Goal: Task Accomplishment & Management: Manage account settings

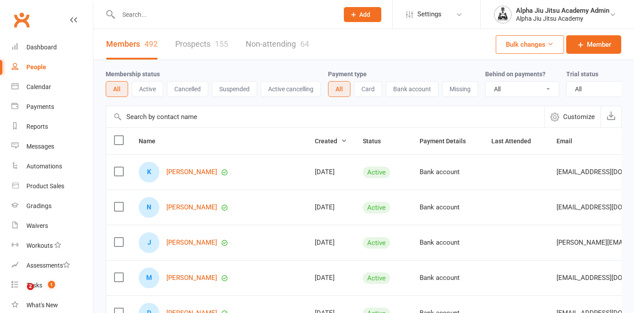
select select "100"
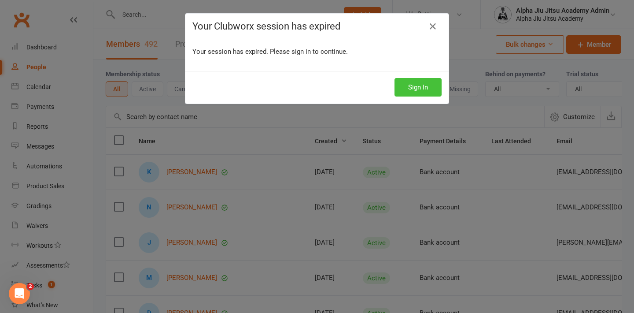
click at [428, 93] on button "Sign In" at bounding box center [418, 87] width 47 height 18
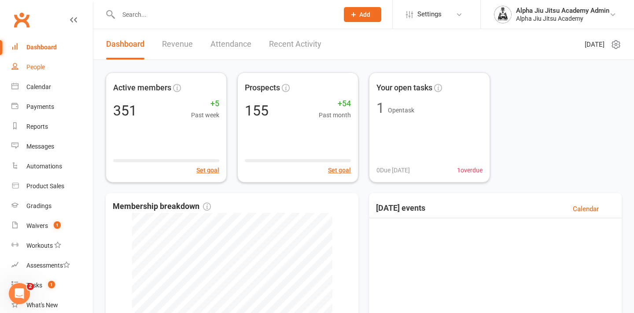
click at [39, 71] on link "People" at bounding box center [51, 67] width 81 height 20
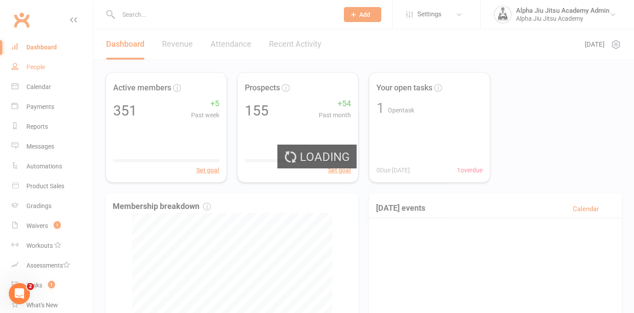
select select "100"
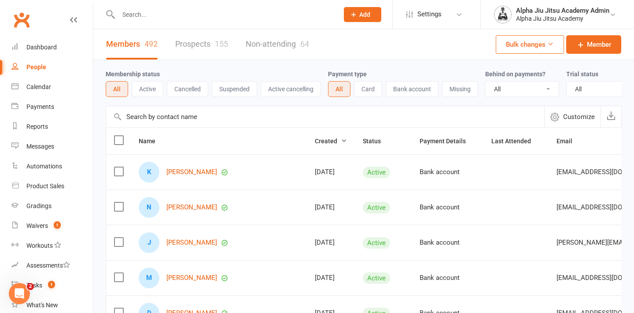
click at [203, 41] on link "Prospects 155" at bounding box center [201, 44] width 53 height 30
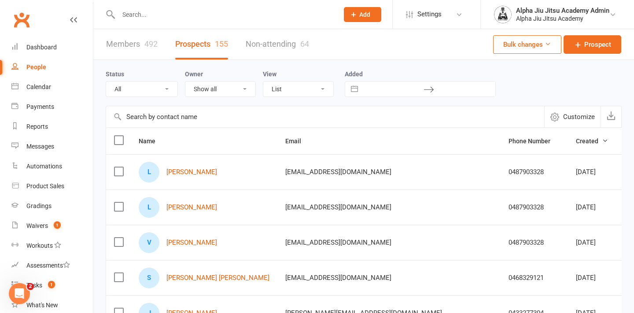
click at [137, 52] on link "Members 492" at bounding box center [132, 44] width 52 height 30
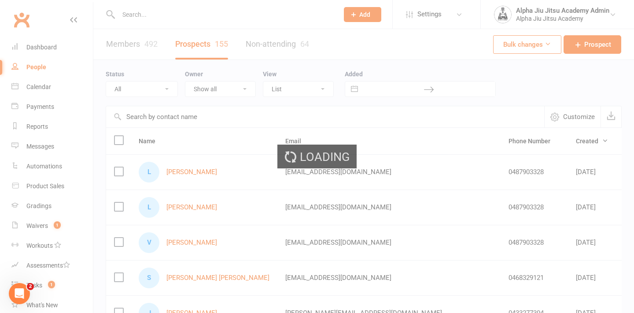
select select "100"
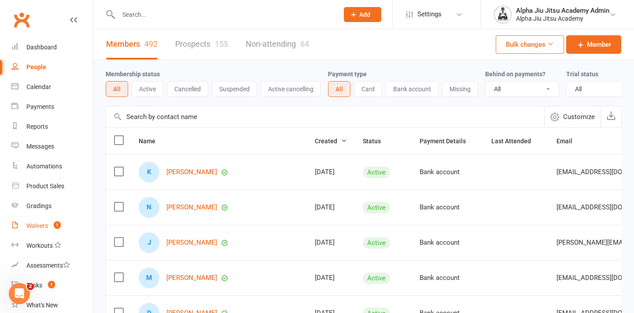
click at [37, 224] on div "Waivers" at bounding box center [37, 225] width 22 height 7
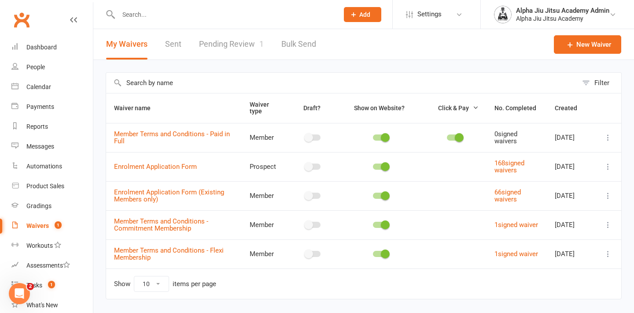
click at [228, 46] on link "Pending Review 1" at bounding box center [231, 44] width 65 height 30
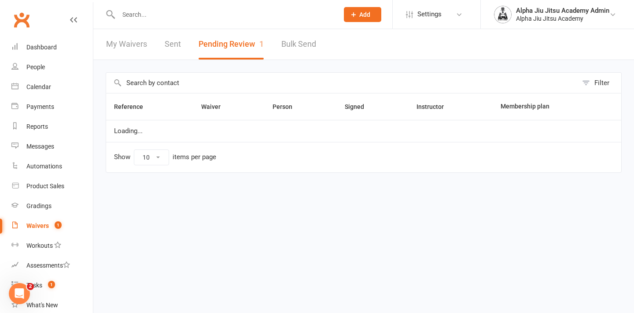
select select "50"
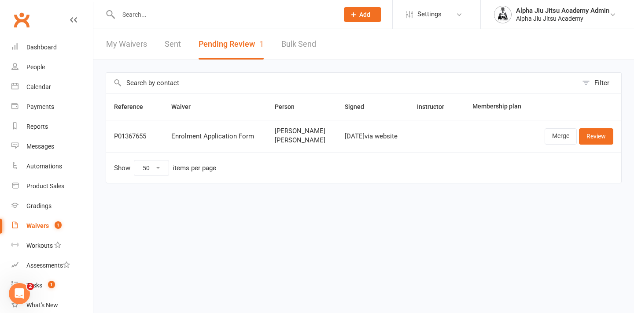
click at [142, 45] on link "My Waivers" at bounding box center [126, 44] width 41 height 30
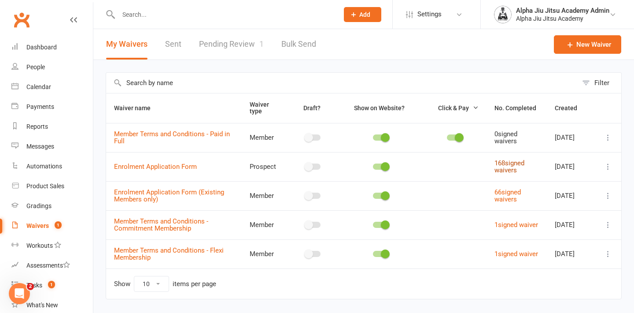
click at [518, 168] on link "168 signed waivers" at bounding box center [510, 166] width 30 height 15
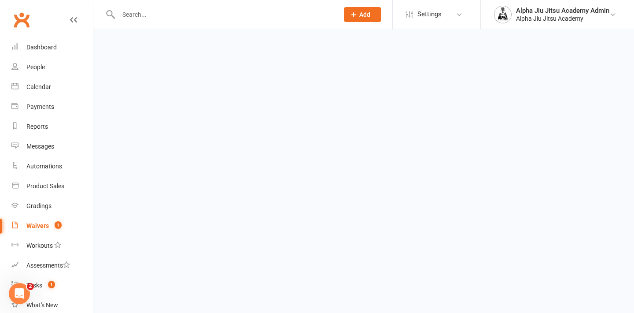
select select "100"
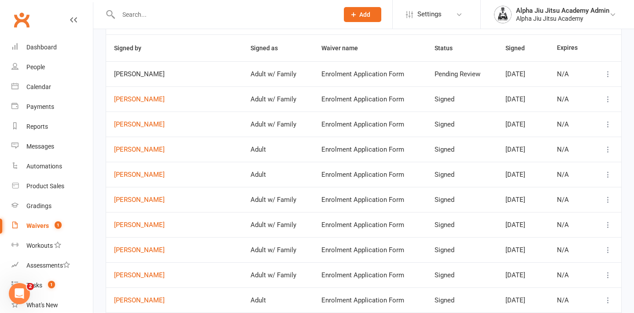
scroll to position [81, 0]
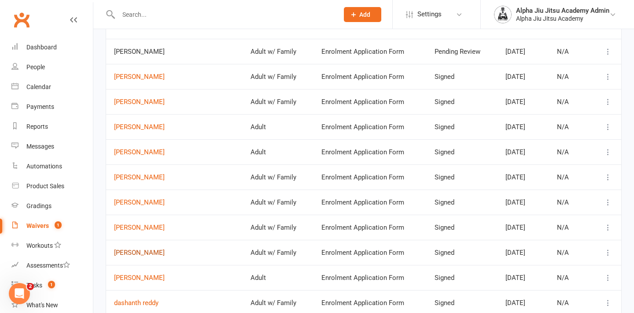
click at [150, 254] on link "Sindhu Joseph" at bounding box center [174, 252] width 121 height 7
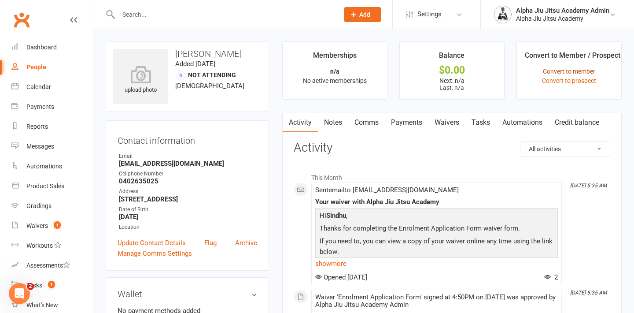
click at [580, 70] on link "Convert to member" at bounding box center [569, 71] width 52 height 7
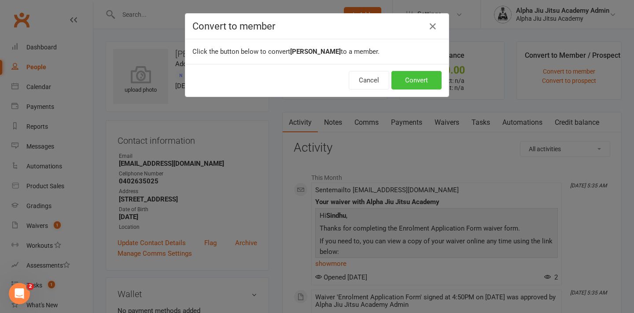
click at [413, 79] on button "Convert" at bounding box center [417, 80] width 50 height 18
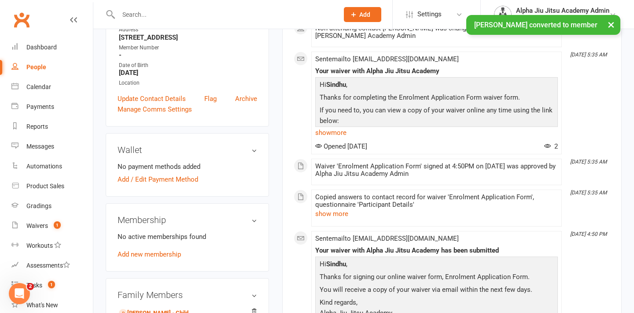
scroll to position [163, 0]
click at [184, 175] on link "Add / Edit Payment Method" at bounding box center [158, 178] width 81 height 11
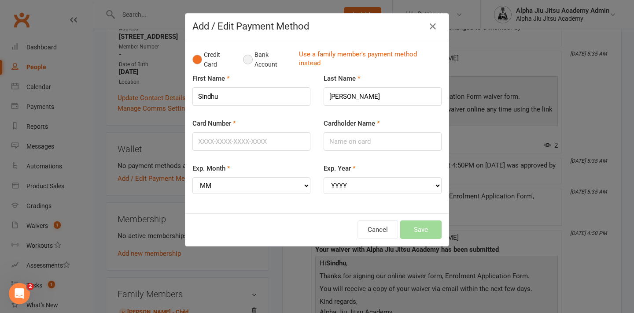
click at [250, 61] on button "Bank Account" at bounding box center [267, 59] width 49 height 27
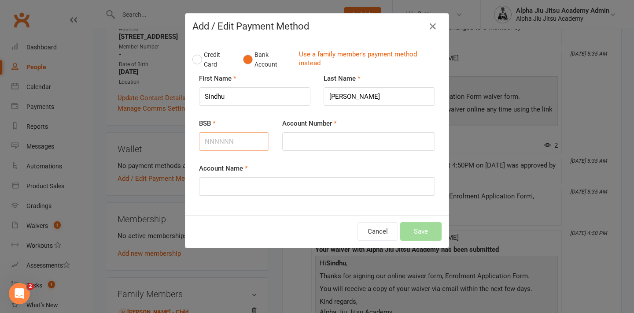
click at [231, 135] on input "BSB" at bounding box center [234, 141] width 70 height 18
type input "062021"
type input "10653585"
type input "Aiby Ignatius Mathew"
click at [424, 234] on button "Save" at bounding box center [420, 231] width 41 height 18
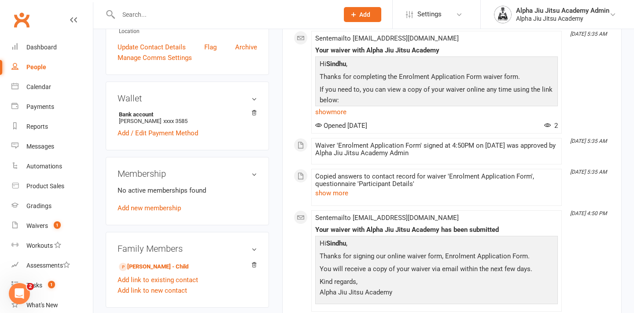
scroll to position [222, 0]
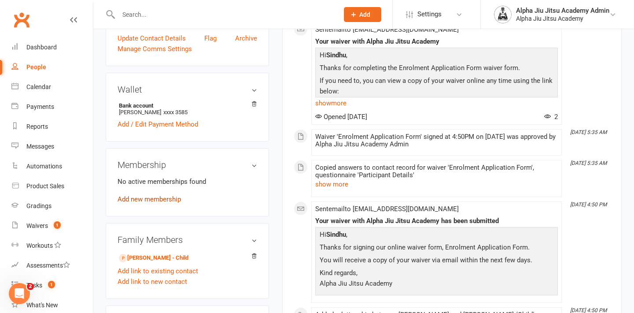
click at [175, 197] on link "Add new membership" at bounding box center [149, 199] width 63 height 8
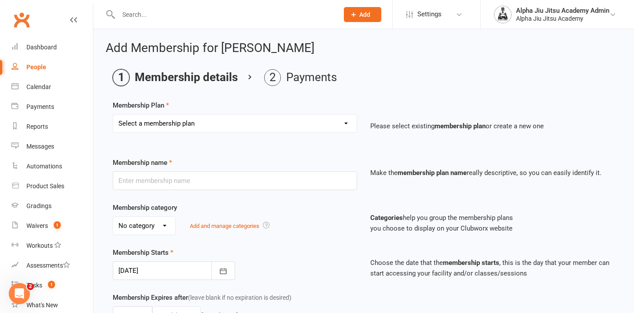
select select "1"
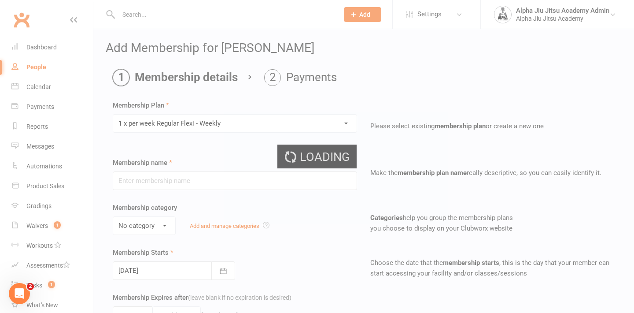
type input "1 x per week Regular Flexi - Weekly"
select select "1"
type input "0"
select select "?"
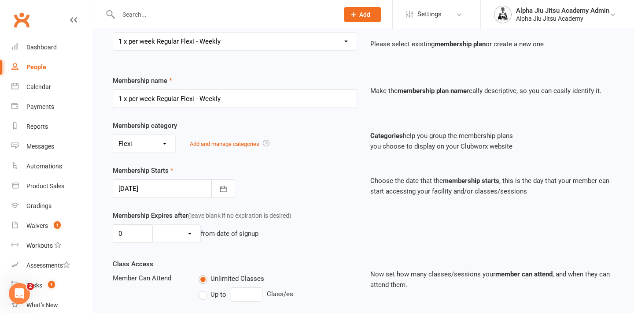
scroll to position [133, 0]
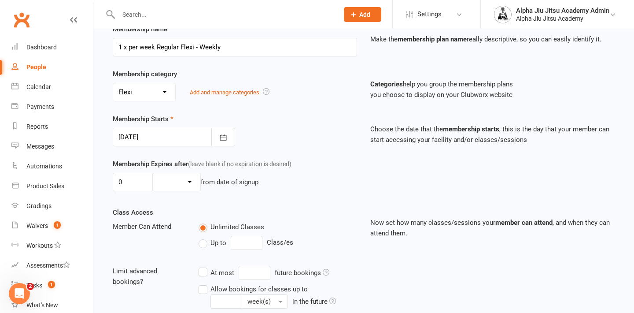
click at [203, 248] on label "Up to" at bounding box center [213, 242] width 28 height 11
click at [203, 237] on input "Up to" at bounding box center [202, 237] width 6 height 0
type input "0"
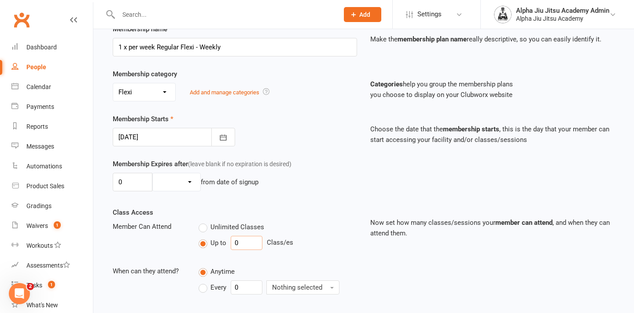
click at [250, 245] on input "0" at bounding box center [247, 243] width 32 height 14
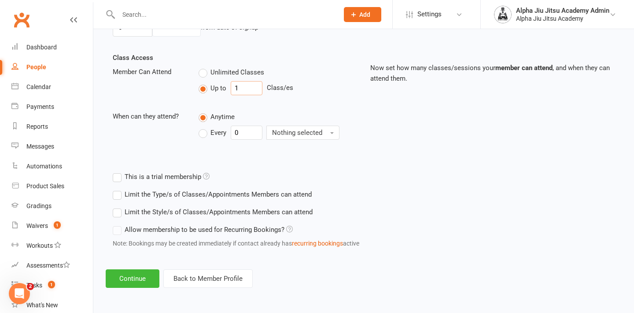
scroll to position [296, 0]
type input "1"
click at [143, 272] on button "Continue" at bounding box center [133, 278] width 54 height 18
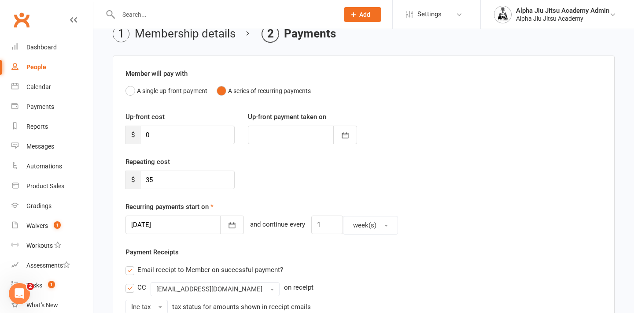
scroll to position [44, 0]
click at [228, 224] on icon "button" at bounding box center [232, 224] width 9 height 9
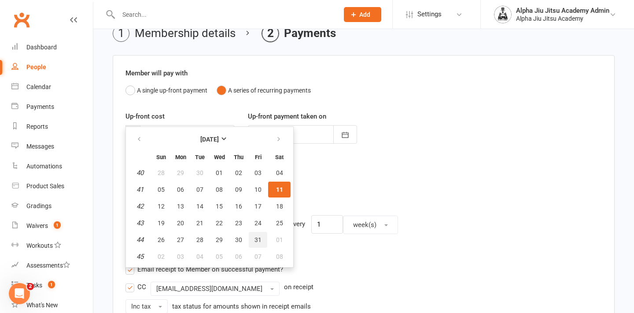
click at [256, 243] on span "31" at bounding box center [258, 239] width 7 height 7
type input "31 Oct 2025"
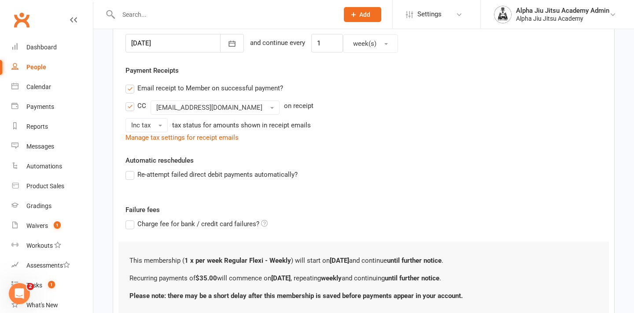
scroll to position [245, 0]
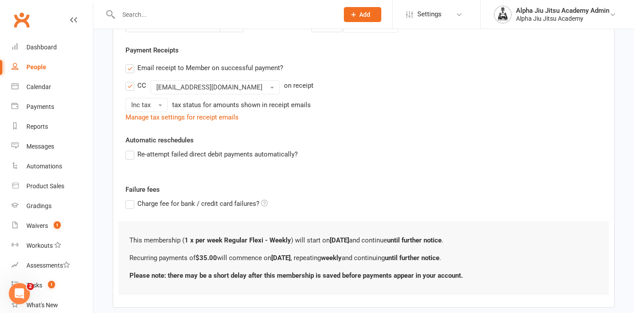
click at [130, 159] on label "Re-attempt failed direct debit payments automatically?" at bounding box center [212, 154] width 172 height 11
click at [130, 149] on input "Re-attempt failed direct debit payments automatically?" at bounding box center [129, 149] width 6 height 0
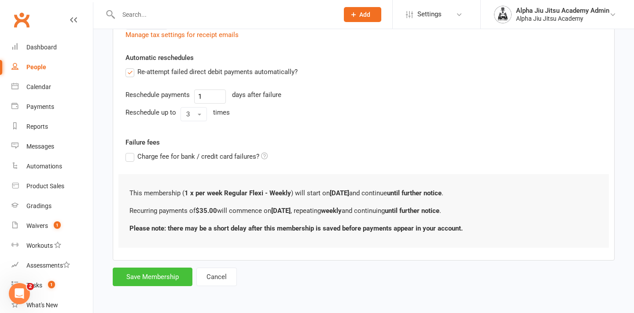
scroll to position [330, 0]
click at [162, 278] on button "Save Membership" at bounding box center [153, 276] width 80 height 18
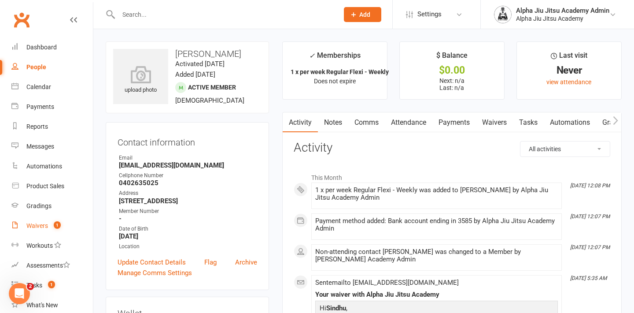
click at [45, 226] on div "Waivers" at bounding box center [37, 225] width 22 height 7
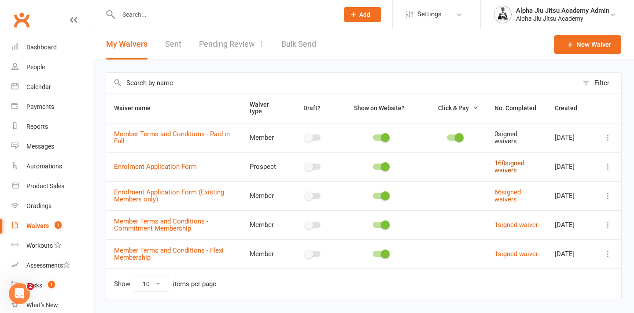
click at [521, 171] on link "168 signed waivers" at bounding box center [510, 166] width 30 height 15
select select "100"
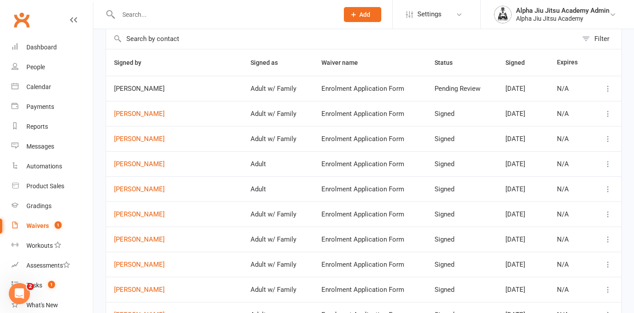
scroll to position [45, 0]
click at [148, 189] on link "Olga Papageorgiou" at bounding box center [174, 188] width 121 height 7
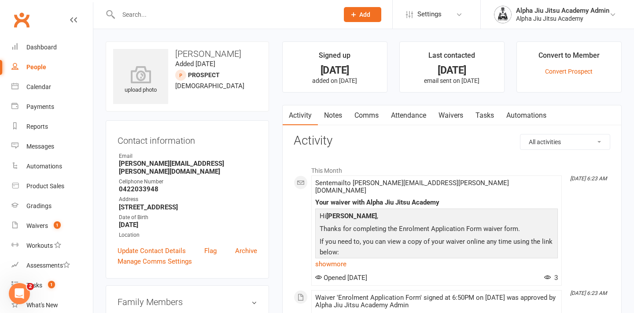
select select "100"
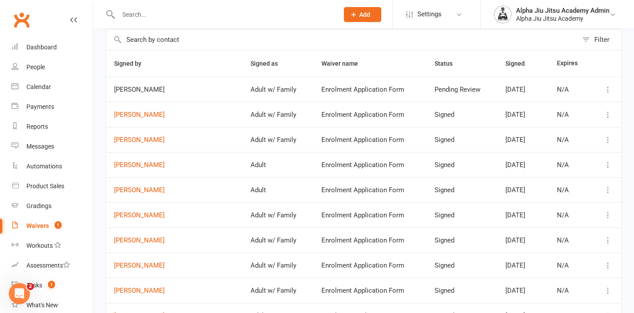
scroll to position [46, 0]
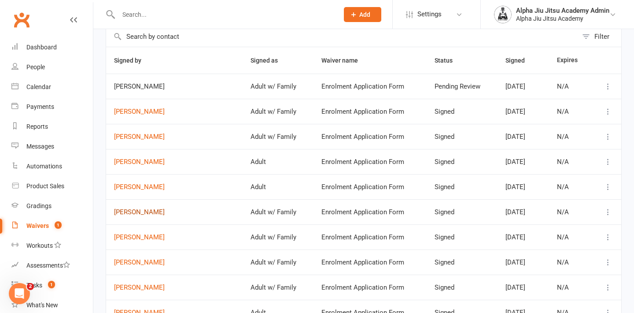
click at [149, 213] on link "Mathew Bicknell" at bounding box center [174, 211] width 121 height 7
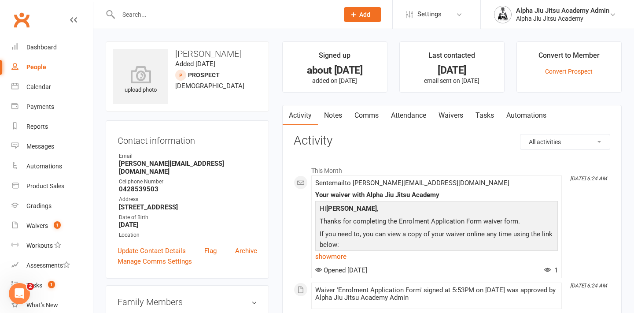
click at [53, 67] on link "People" at bounding box center [51, 67] width 81 height 20
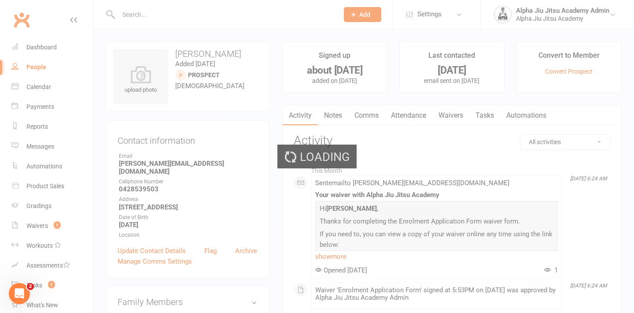
select select "100"
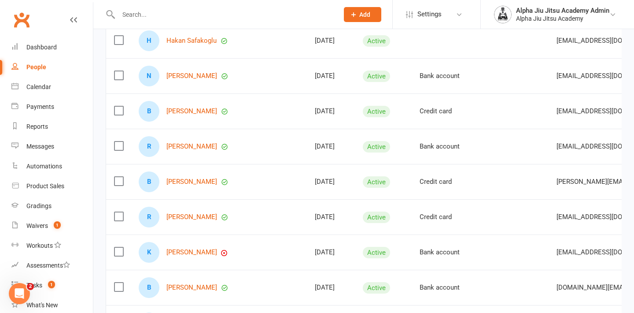
scroll to position [518, 0]
click at [197, 256] on link "[PERSON_NAME]" at bounding box center [191, 252] width 51 height 7
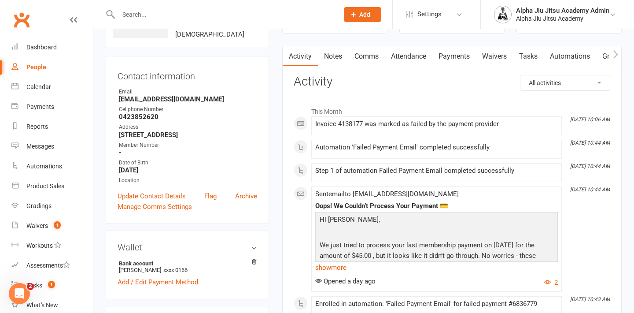
scroll to position [67, 0]
click at [447, 58] on link "Payments" at bounding box center [454, 56] width 44 height 20
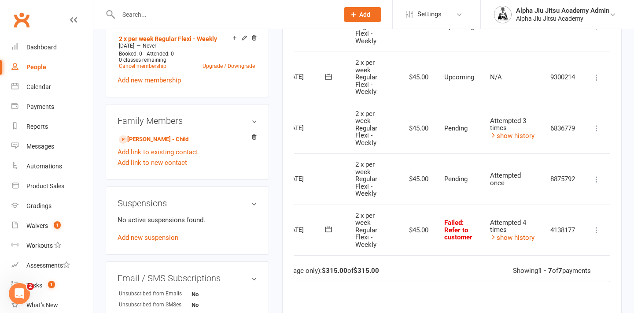
scroll to position [0, 45]
click at [596, 225] on icon at bounding box center [596, 229] width 9 height 9
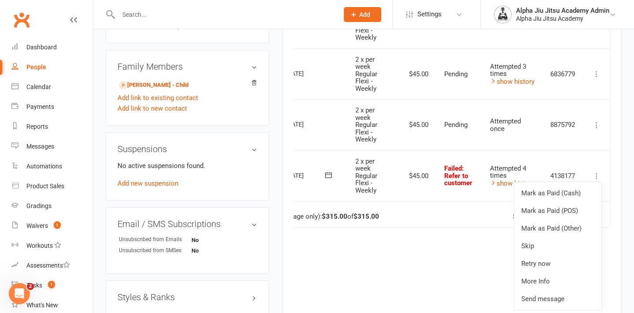
scroll to position [423, 0]
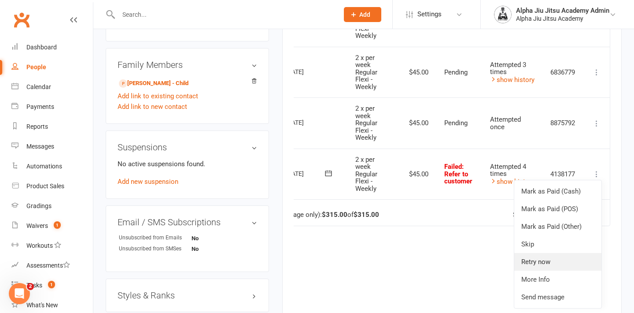
click at [572, 253] on link "Retry now" at bounding box center [557, 262] width 87 height 18
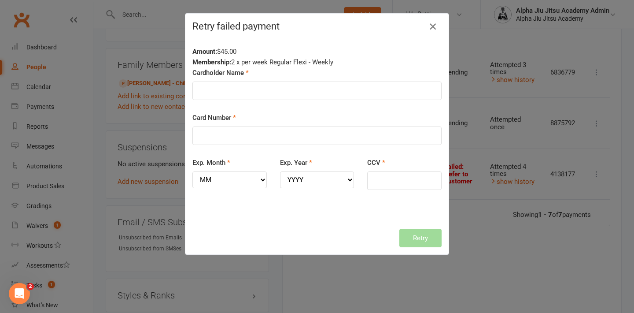
click at [436, 30] on icon "button" at bounding box center [433, 26] width 11 height 11
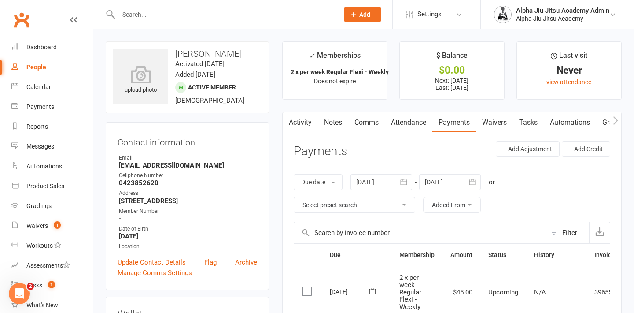
scroll to position [0, 0]
click at [45, 67] on div "People" at bounding box center [36, 66] width 20 height 7
select select "100"
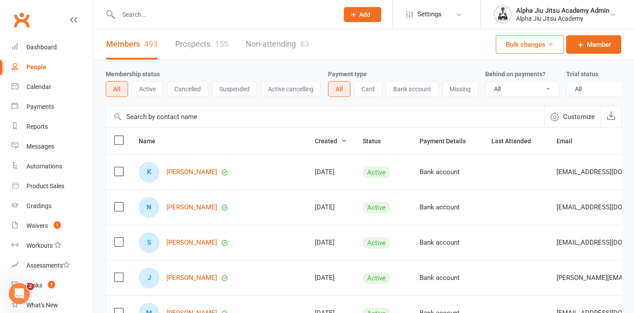
click at [52, 74] on link "People" at bounding box center [51, 67] width 81 height 20
click at [51, 226] on count-badge "1" at bounding box center [54, 225] width 11 height 7
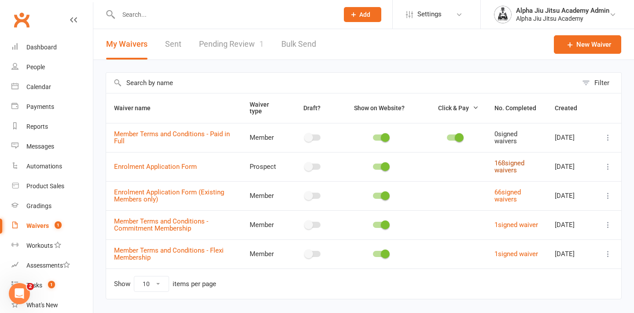
click at [518, 172] on link "168 signed waivers" at bounding box center [510, 166] width 30 height 15
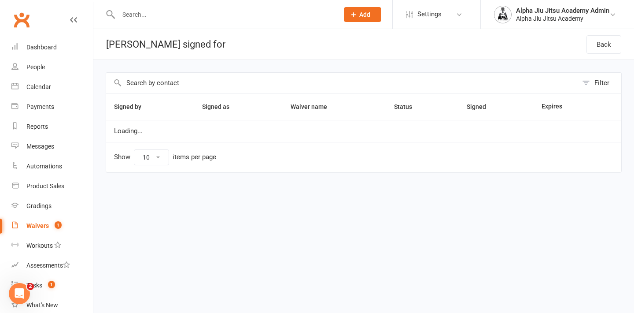
select select "100"
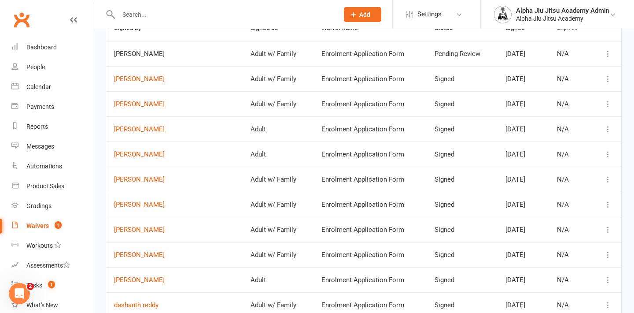
scroll to position [79, 0]
click at [153, 108] on link "Rajendra Vittal" at bounding box center [174, 103] width 121 height 7
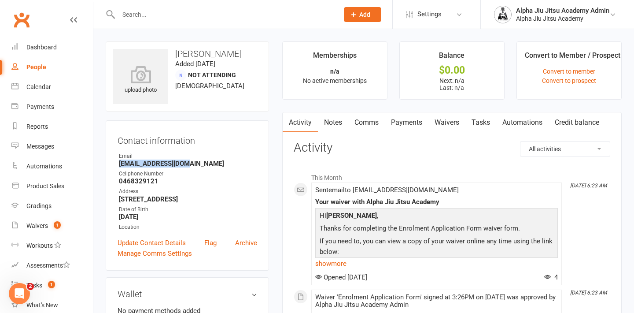
drag, startPoint x: 187, startPoint y: 164, endPoint x: 118, endPoint y: 165, distance: 68.7
click at [118, 165] on li "Email rajucec75@gmail.com" at bounding box center [188, 159] width 140 height 15
copy strong "rajucec75@gmail.com"
